Goal: Task Accomplishment & Management: Complete application form

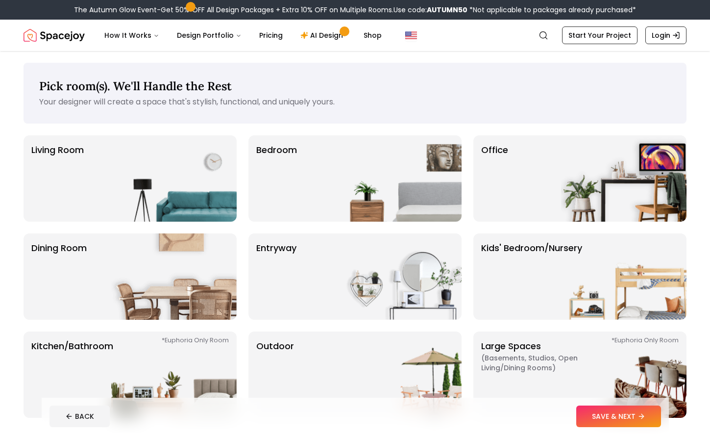
click at [61, 34] on img "Spacejoy" at bounding box center [54, 35] width 61 height 20
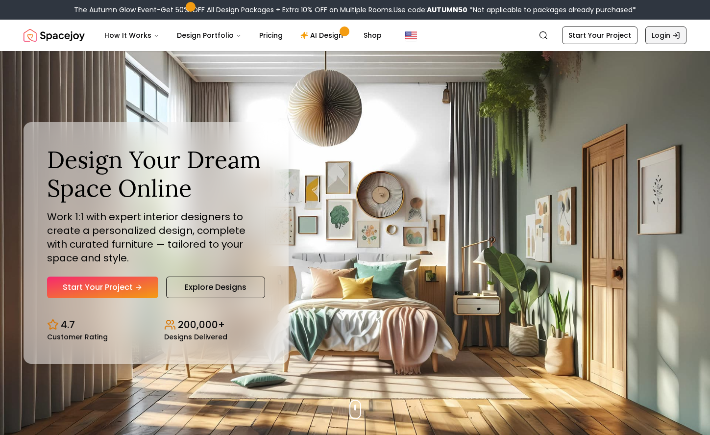
click at [664, 42] on link "Login" at bounding box center [666, 35] width 41 height 18
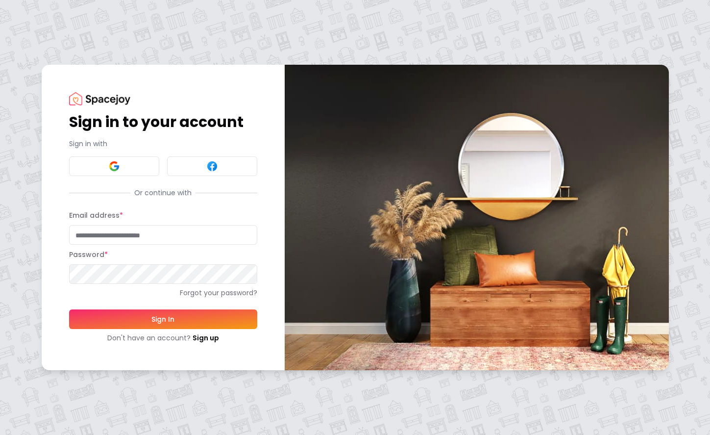
type input "**********"
click at [197, 239] on input "**********" at bounding box center [163, 235] width 188 height 20
